Goal: Find specific page/section: Find specific page/section

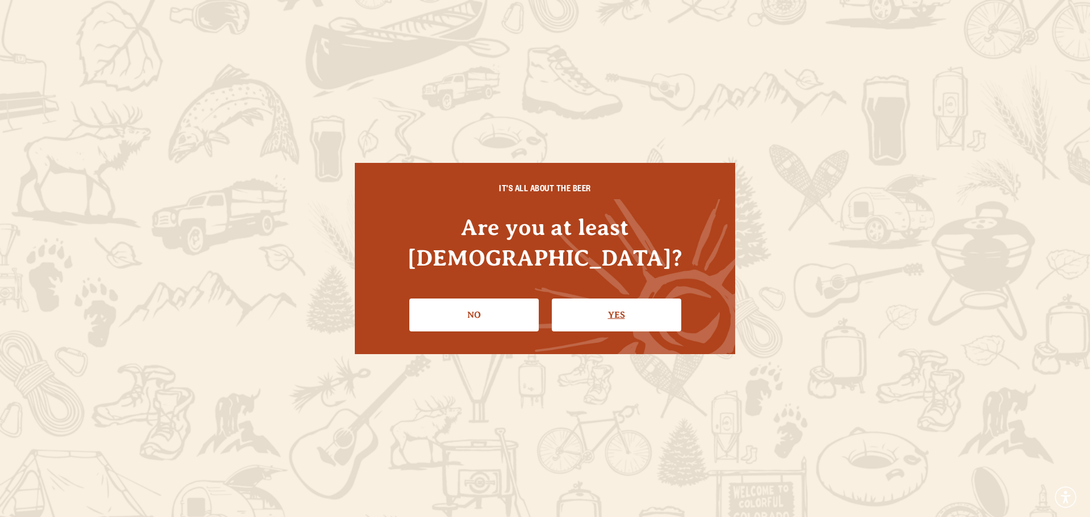
click at [611, 301] on link "Yes" at bounding box center [616, 315] width 129 height 33
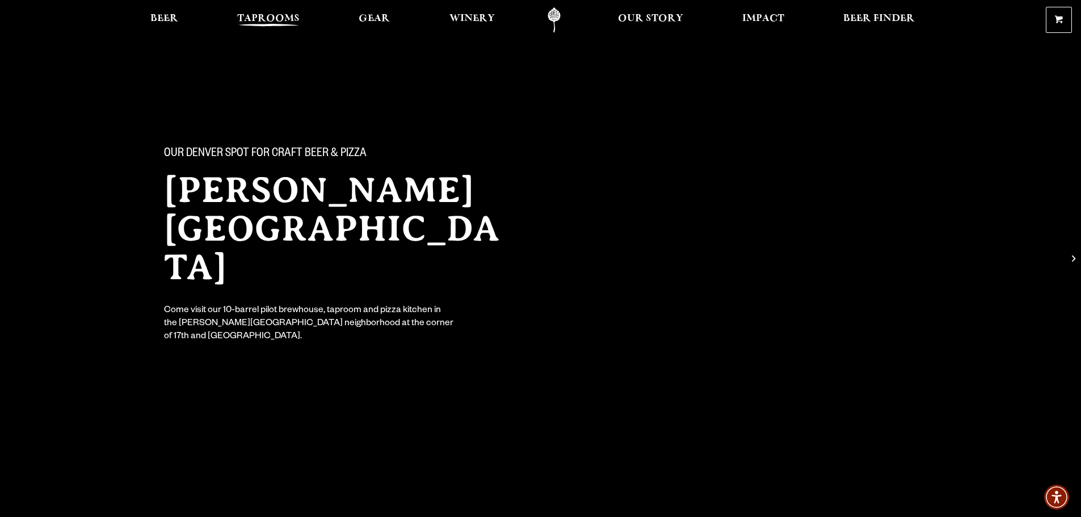
click at [277, 14] on span "Taprooms" at bounding box center [268, 18] width 62 height 9
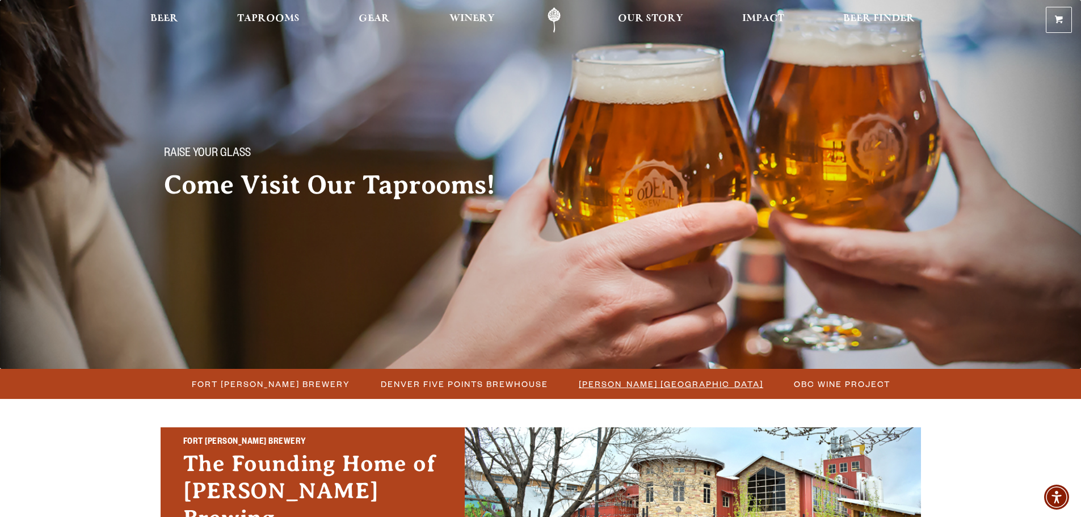
click at [648, 380] on span "[PERSON_NAME] [GEOGRAPHIC_DATA]" at bounding box center [671, 384] width 184 height 16
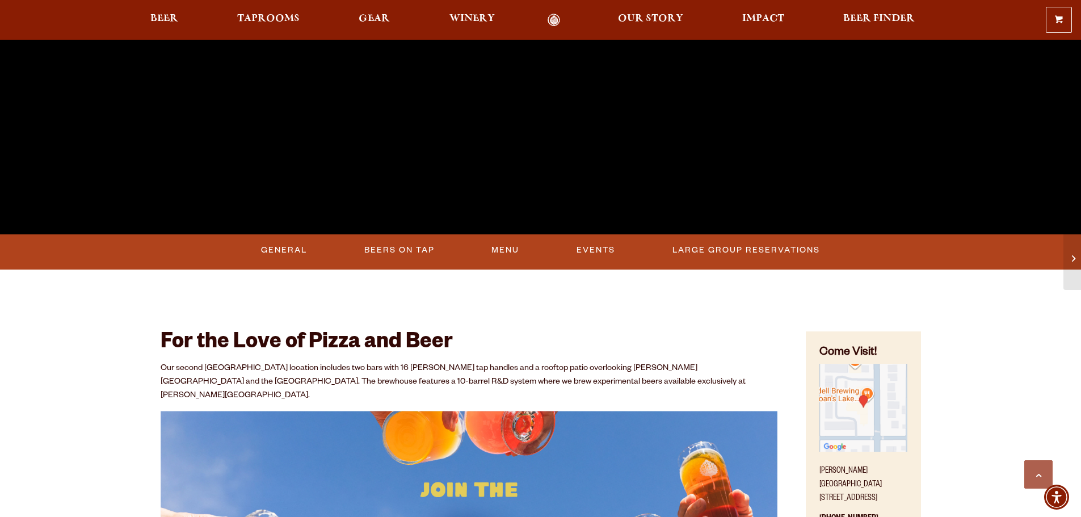
scroll to position [454, 0]
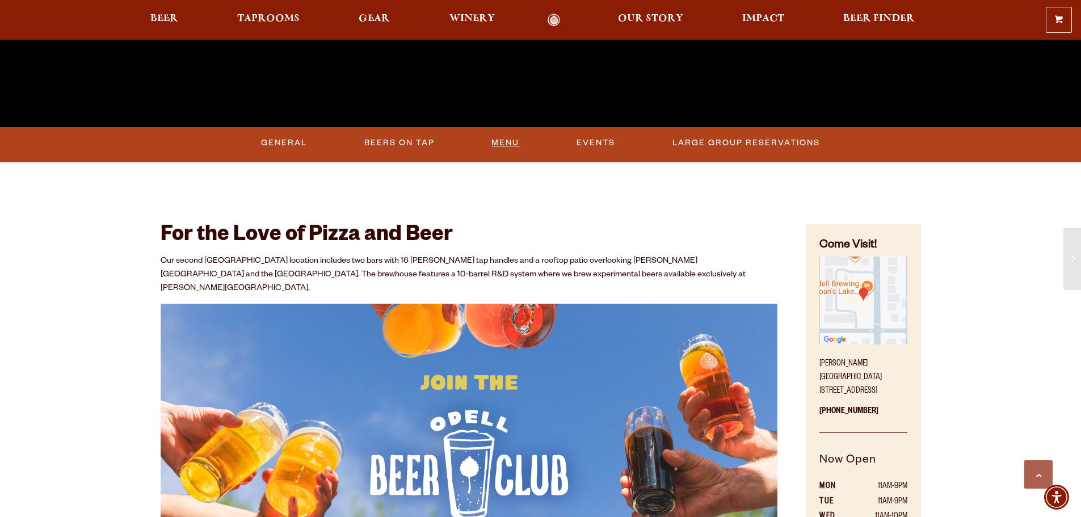
click at [500, 139] on link "Menu" at bounding box center [505, 143] width 37 height 26
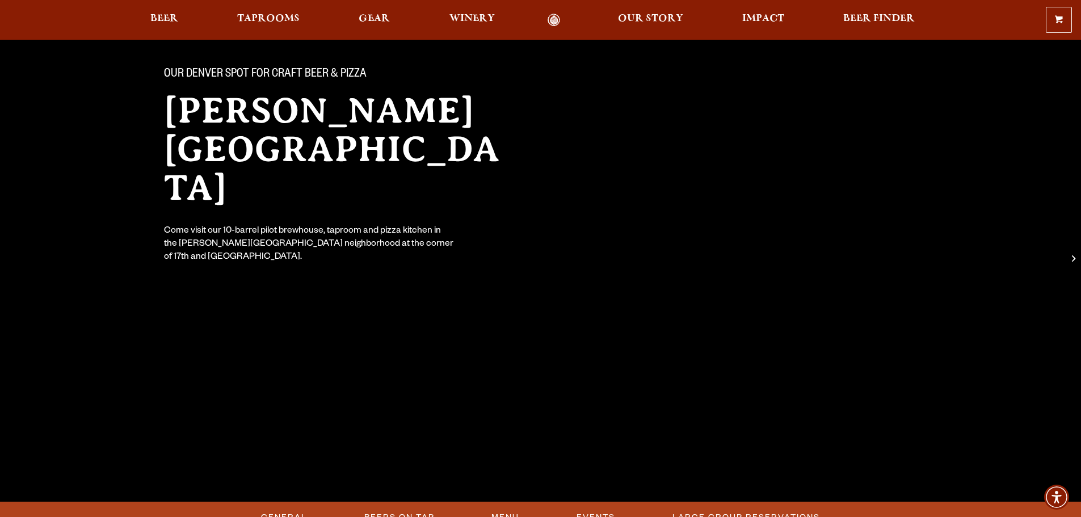
scroll to position [227, 0]
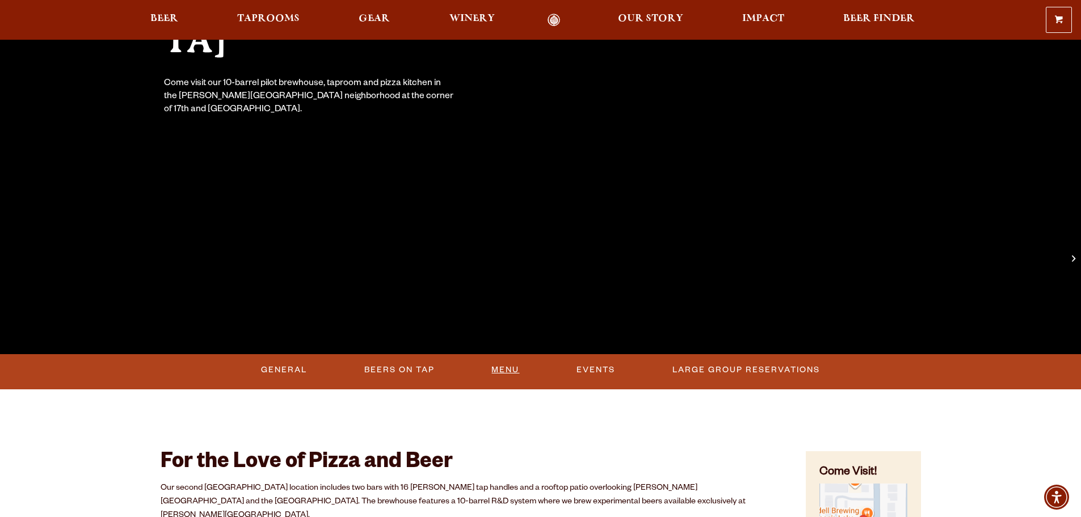
click at [509, 364] on link "Menu" at bounding box center [505, 370] width 37 height 26
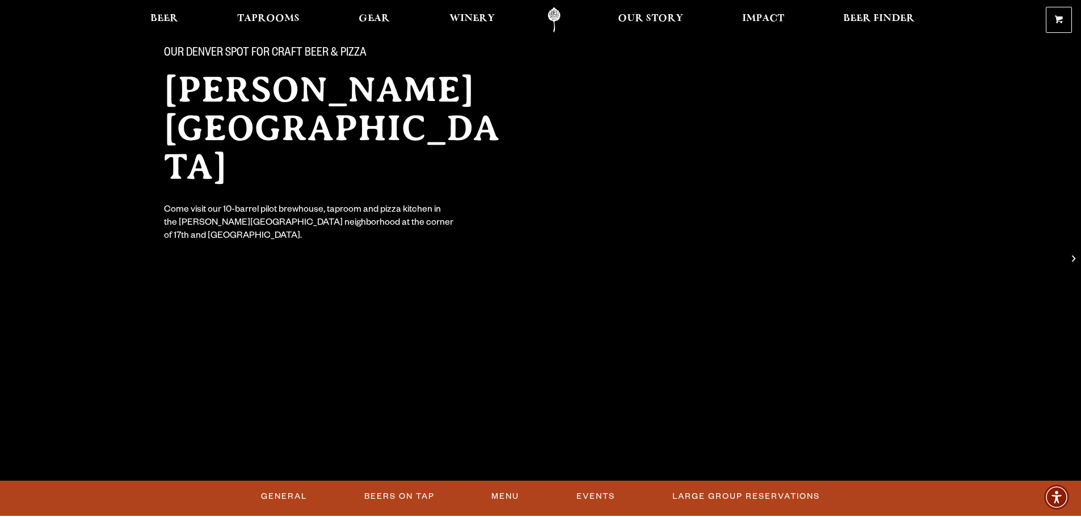
scroll to position [227, 0]
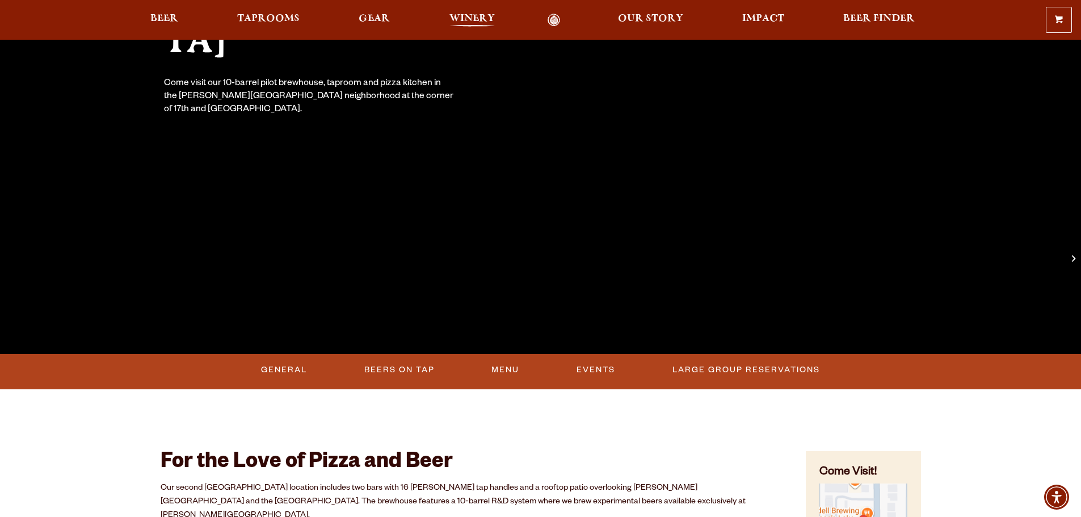
click at [472, 15] on span "Winery" at bounding box center [472, 18] width 45 height 9
